Goal: Register for event/course

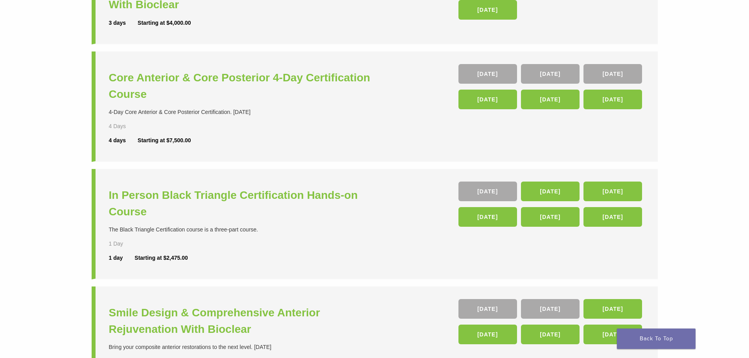
scroll to position [157, 0]
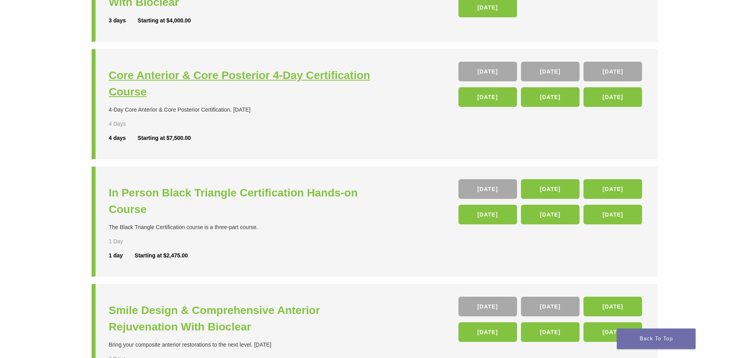
click at [241, 77] on h3 "Core Anterior & Core Posterior 4-Day Certification Course" at bounding box center [243, 83] width 268 height 33
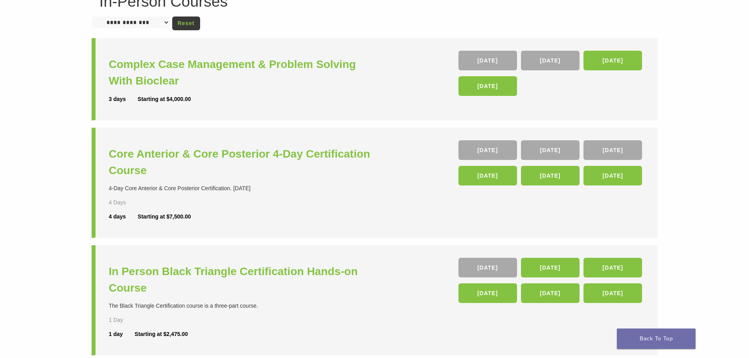
scroll to position [68, 0]
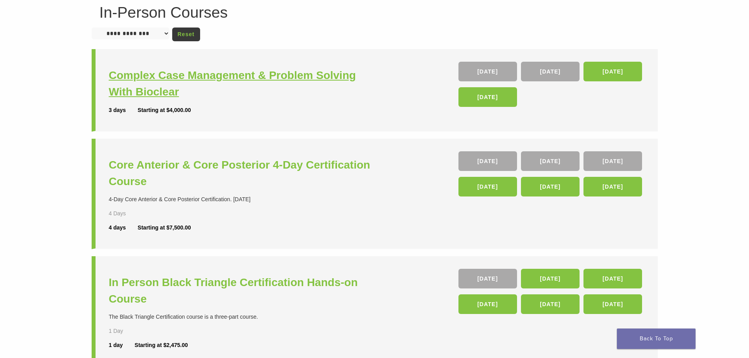
click at [249, 71] on h3 "Complex Case Management & Problem Solving With Bioclear" at bounding box center [243, 83] width 268 height 33
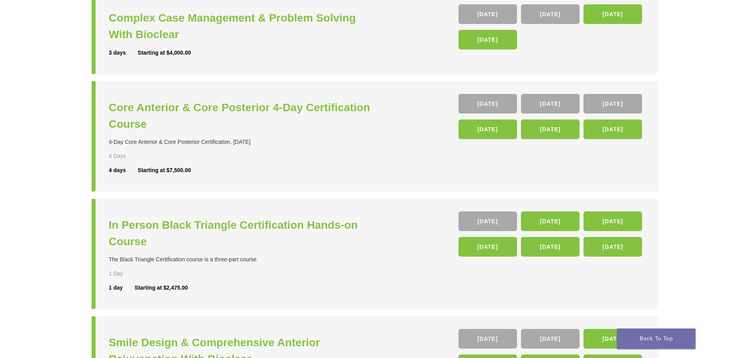
scroll to position [0, 0]
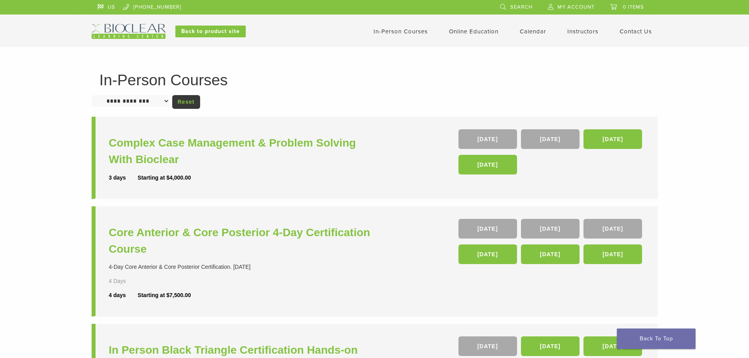
click at [168, 100] on select "**********" at bounding box center [131, 101] width 78 height 12
click at [316, 83] on h1 "In-Person Courses" at bounding box center [374, 79] width 550 height 15
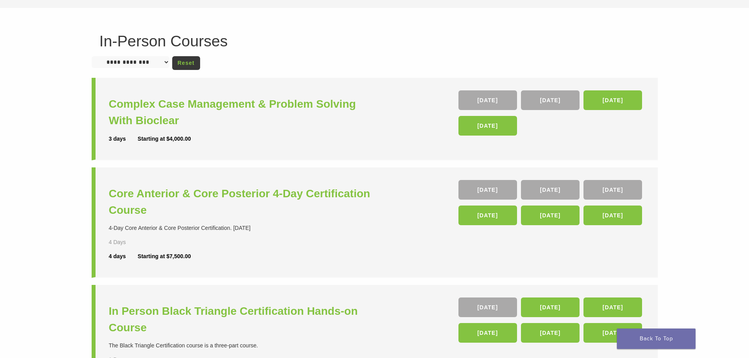
scroll to position [39, 0]
click at [245, 193] on h3 "Core Anterior & Core Posterior 4-Day Certification Course" at bounding box center [243, 201] width 268 height 33
